Goal: Information Seeking & Learning: Learn about a topic

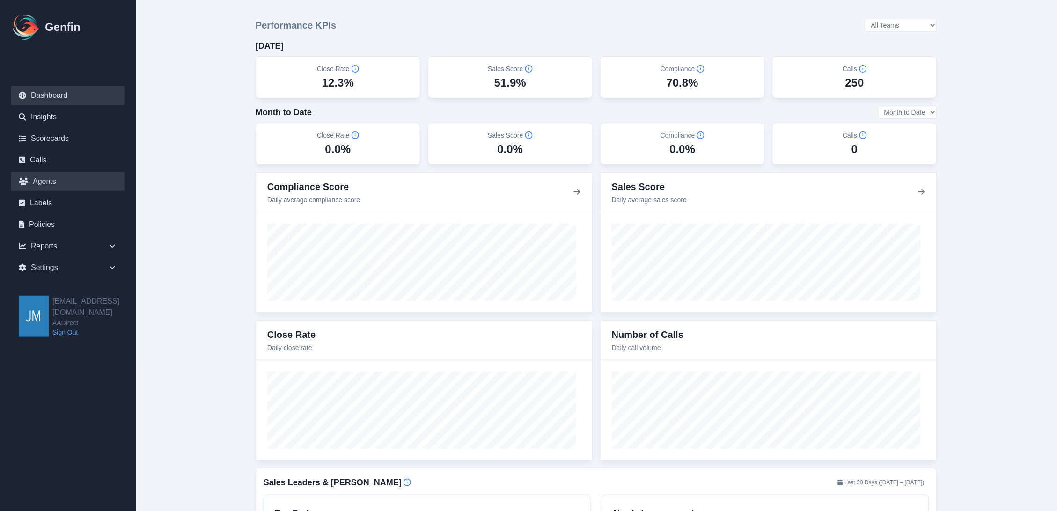
click at [53, 177] on link "Agents" at bounding box center [67, 181] width 113 height 19
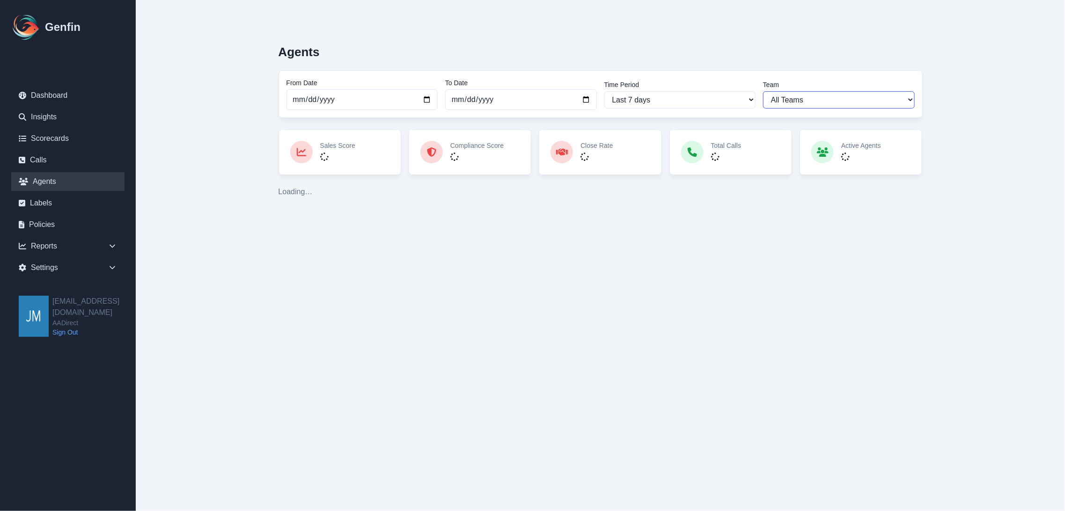
click at [843, 100] on select "All Teams Hugo Jesse Sales Support" at bounding box center [839, 99] width 152 height 17
select select "3"
click at [763, 91] on select "All Teams Hugo Jesse Sales Support" at bounding box center [839, 99] width 152 height 17
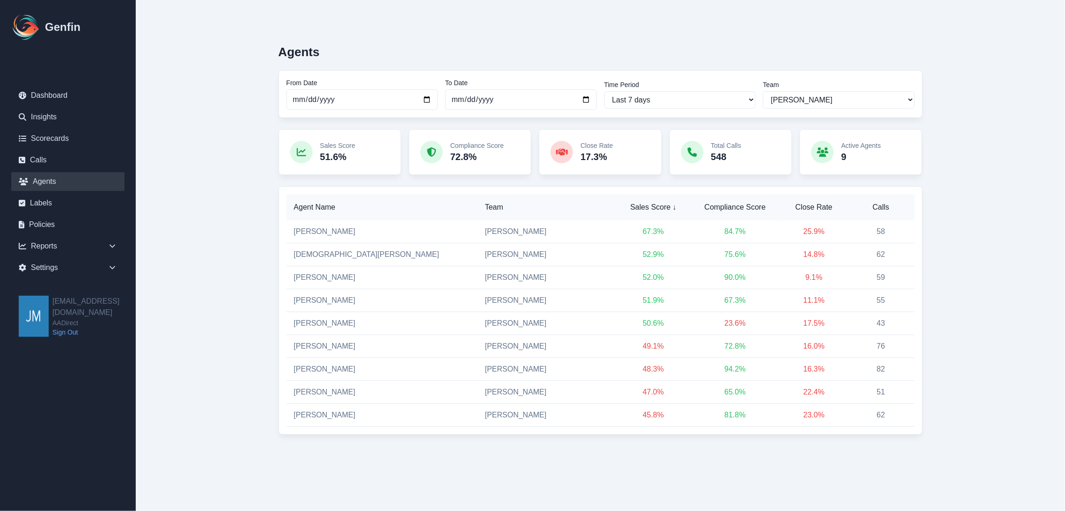
click at [1006, 168] on main "Agents From Date 2025-09-24 To Date 2025-10-01 Time Period Last 7 days Last 14 …" at bounding box center [600, 236] width 929 height 472
click at [305, 394] on link "[PERSON_NAME]" at bounding box center [325, 392] width 62 height 8
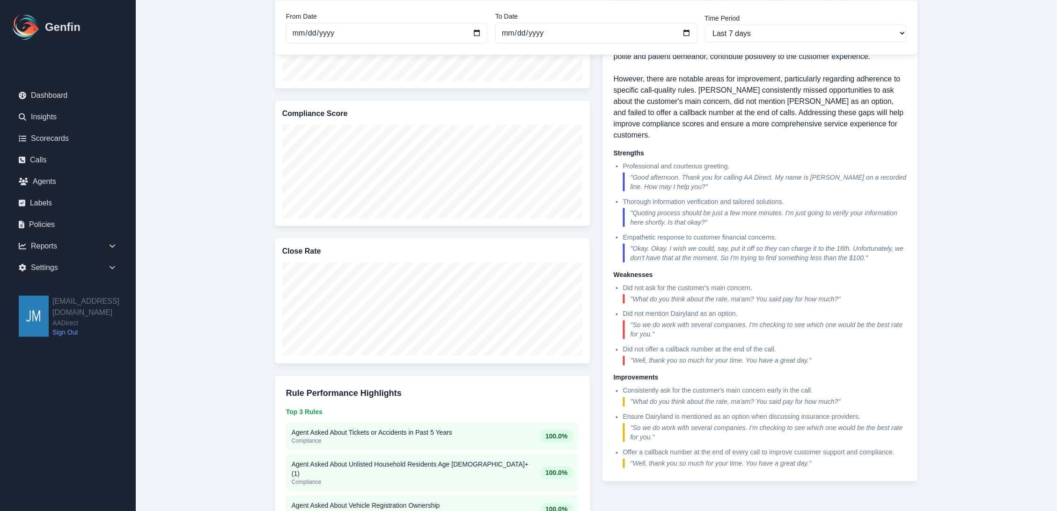
scroll to position [312, 0]
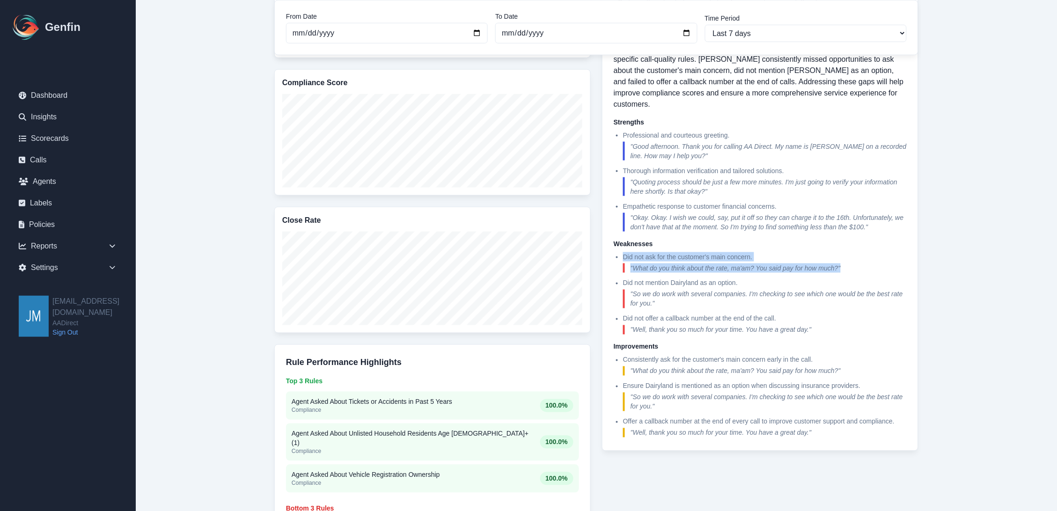
drag, startPoint x: 860, startPoint y: 251, endPoint x: 622, endPoint y: 241, distance: 238.1
click at [622, 252] on ul "Did not ask for the customer's main concern. " What do you think about the rate…" at bounding box center [760, 293] width 293 height 82
click at [836, 239] on h5 "Weaknesses" at bounding box center [760, 243] width 293 height 9
click at [741, 279] on p "Did not mention Dairyland as an option." at bounding box center [765, 283] width 284 height 9
drag, startPoint x: 750, startPoint y: 270, endPoint x: 612, endPoint y: 275, distance: 138.2
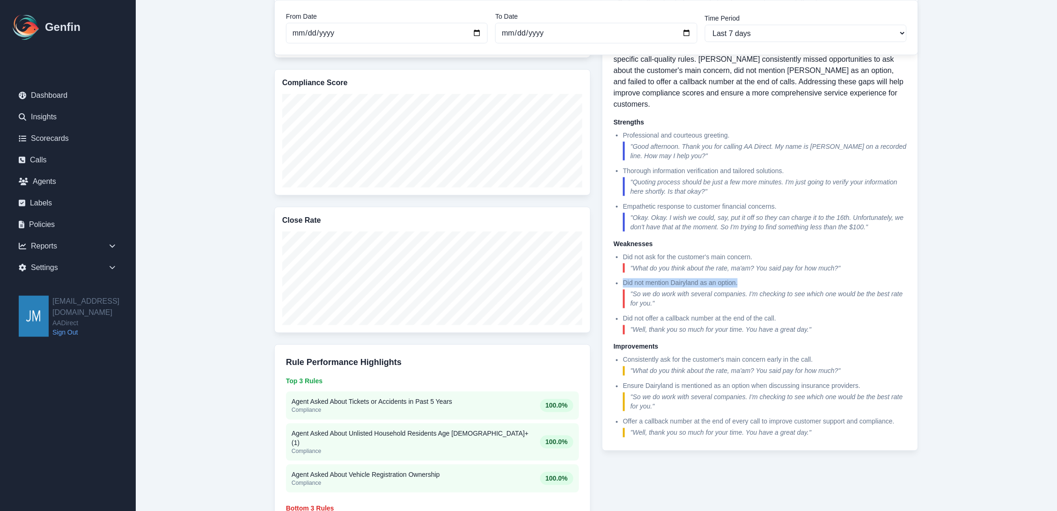
click at [612, 275] on div "AI Performance Summary [PERSON_NAME] demonstrates a professional and courteous …" at bounding box center [760, 192] width 317 height 520
click at [732, 298] on ul "Did not ask for the customer's main concern. " What do you think about the rate…" at bounding box center [760, 293] width 293 height 82
drag, startPoint x: 814, startPoint y: 317, endPoint x: 616, endPoint y: 303, distance: 198.5
click at [623, 314] on li "Did not offer a callback number at the end of the call. " Well, thank you so mu…" at bounding box center [765, 324] width 284 height 21
click at [717, 314] on p "Did not offer a callback number at the end of the call." at bounding box center [765, 318] width 284 height 9
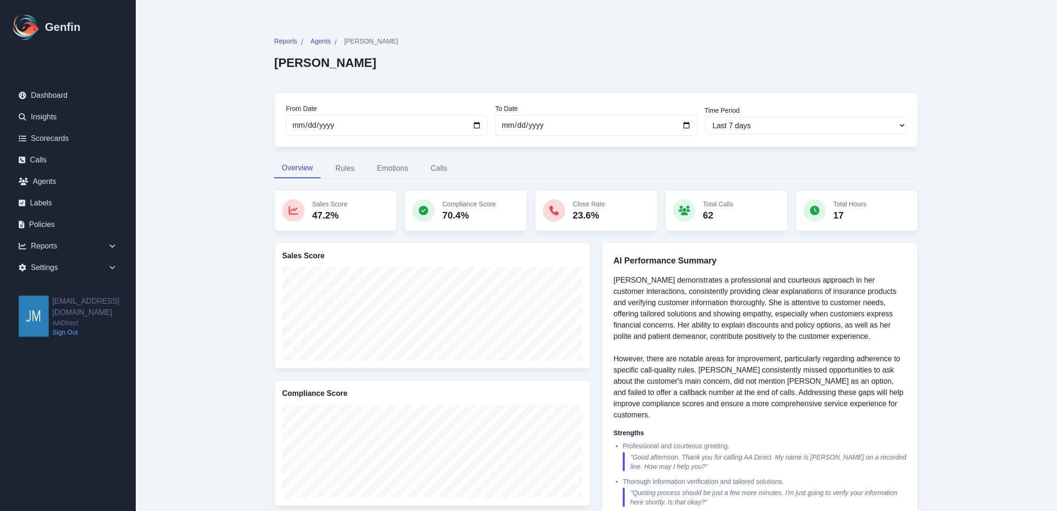
scroll to position [0, 0]
click at [513, 213] on div "Compliance Score 70.4%" at bounding box center [466, 211] width 123 height 41
drag, startPoint x: 495, startPoint y: 201, endPoint x: 474, endPoint y: 198, distance: 21.4
click at [495, 200] on p "Compliance Score" at bounding box center [468, 204] width 53 height 9
click at [439, 170] on button "Calls" at bounding box center [439, 170] width 32 height 20
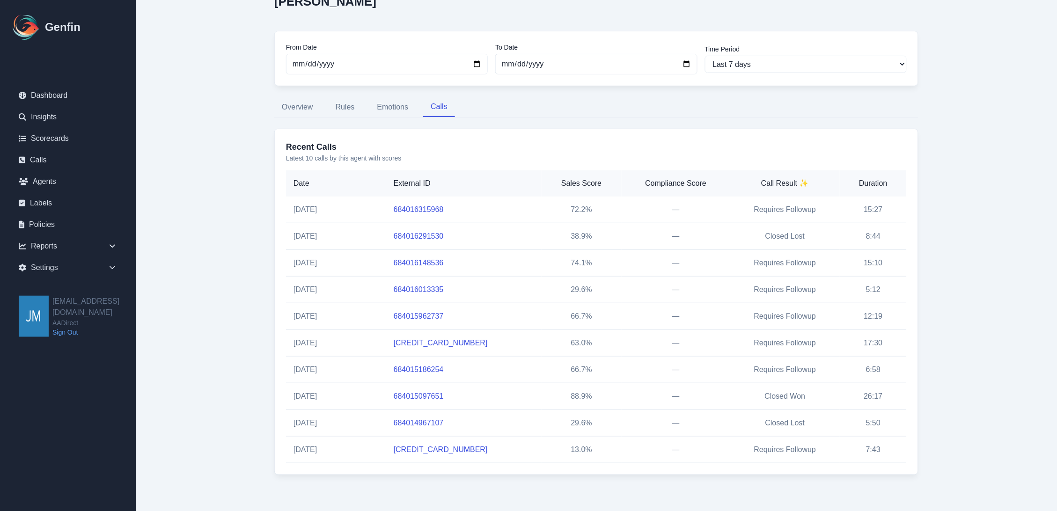
scroll to position [64, 0]
click at [533, 158] on p "Latest 10 calls by this agent with scores" at bounding box center [596, 156] width 621 height 9
click at [424, 342] on link "[CREDIT_CARD_NUMBER]" at bounding box center [441, 342] width 94 height 8
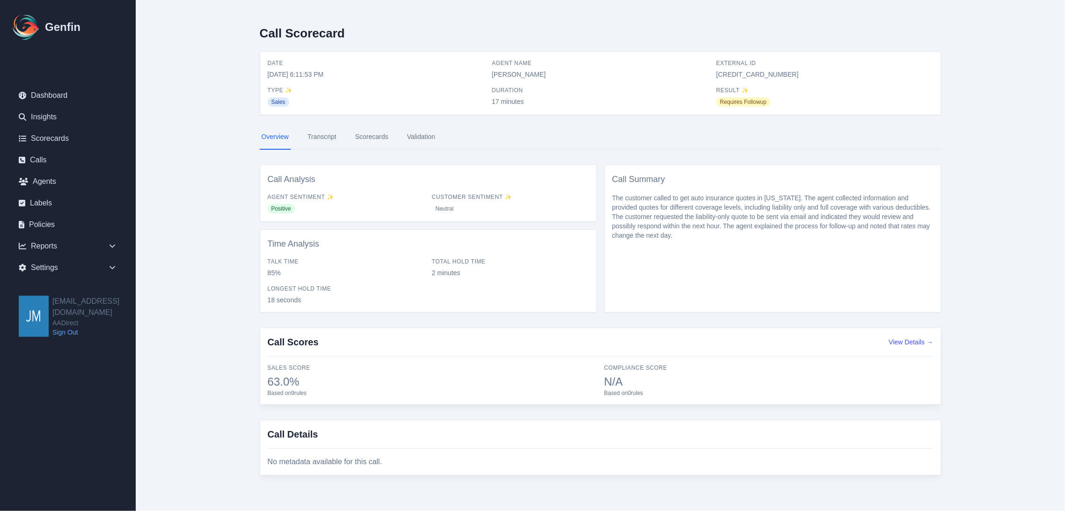
drag, startPoint x: 291, startPoint y: 391, endPoint x: 233, endPoint y: 344, distance: 74.9
click at [233, 344] on main "Call Scorecard Date 9/30/2025, 6:11:53 PM Agent Name Carolina Dimas External ID…" at bounding box center [600, 254] width 929 height 509
click at [586, 204] on div "Neutral" at bounding box center [510, 208] width 157 height 11
click at [580, 200] on div "Customer Sentiment ✨ Neutral" at bounding box center [510, 203] width 157 height 21
